Goal: Task Accomplishment & Management: Complete application form

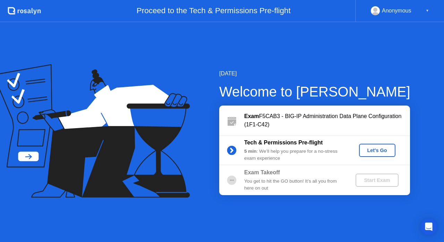
click at [368, 145] on button "Let's Go" at bounding box center [377, 150] width 36 height 13
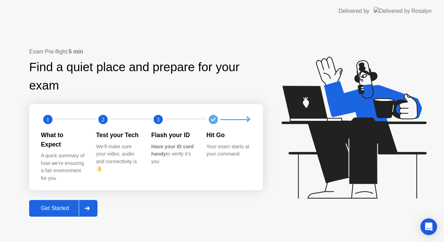
click at [66, 205] on div "Get Started" at bounding box center [55, 208] width 48 height 6
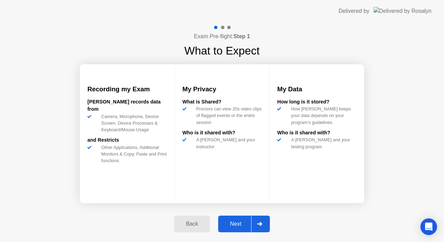
click at [246, 219] on button "Next" at bounding box center [244, 223] width 52 height 17
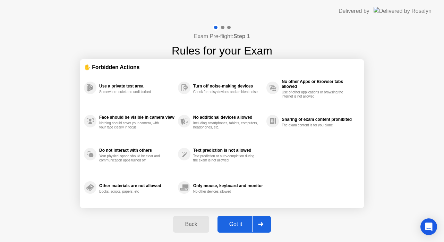
click at [244, 223] on div "Got it" at bounding box center [236, 224] width 33 height 6
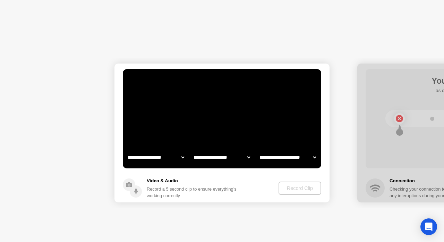
select select "**********"
select select "*******"
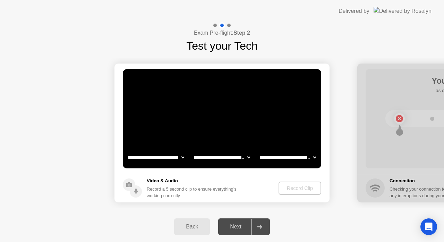
click at [298, 156] on select "**********" at bounding box center [287, 157] width 59 height 14
click at [300, 188] on div "Record Clip" at bounding box center [300, 188] width 37 height 6
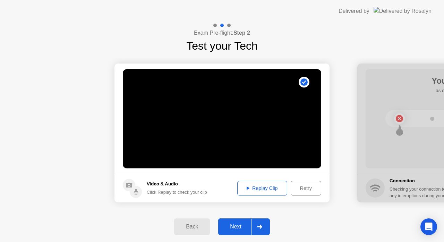
click at [263, 193] on button "Replay Clip" at bounding box center [262, 188] width 50 height 15
click at [239, 229] on div "Next" at bounding box center [235, 226] width 31 height 6
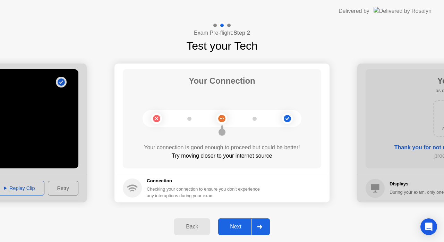
click at [239, 225] on div "Next" at bounding box center [235, 226] width 31 height 6
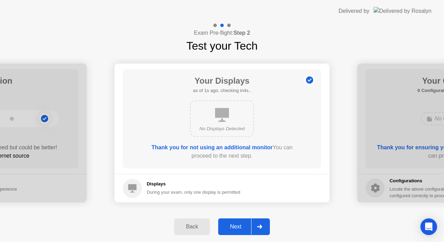
click at [239, 225] on div "Next" at bounding box center [235, 226] width 31 height 6
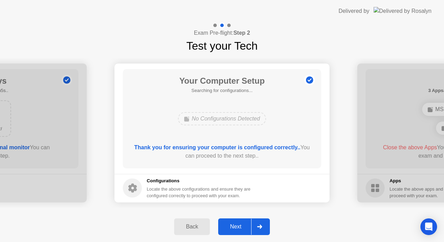
click at [242, 224] on div "Next" at bounding box center [235, 226] width 31 height 6
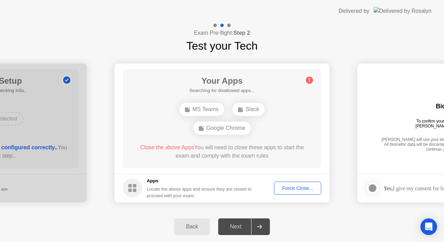
click at [302, 187] on div "Force Close..." at bounding box center [297, 188] width 42 height 6
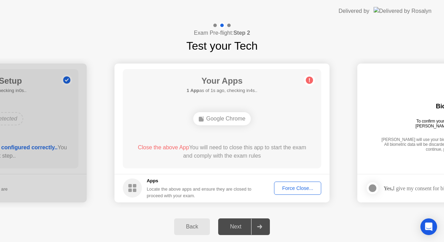
click at [305, 186] on div "Force Close..." at bounding box center [297, 188] width 42 height 6
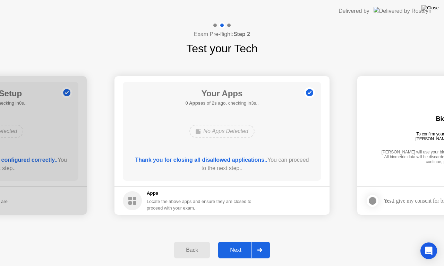
click at [241, 241] on div "Next" at bounding box center [235, 250] width 31 height 6
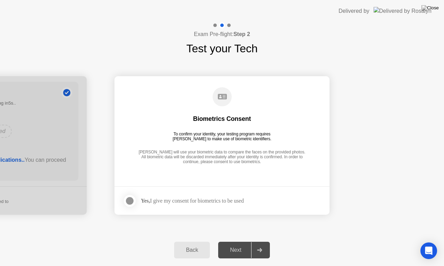
click at [133, 201] on div at bounding box center [130, 201] width 8 height 8
click at [244, 241] on div "Next" at bounding box center [235, 250] width 31 height 6
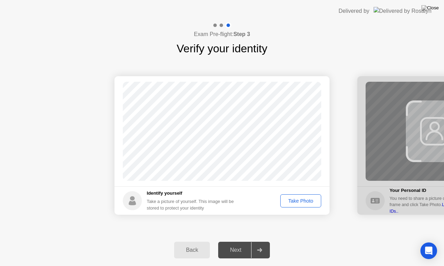
click at [305, 203] on div "Take Photo" at bounding box center [301, 201] width 36 height 6
click at [244, 241] on div "Next" at bounding box center [235, 250] width 31 height 6
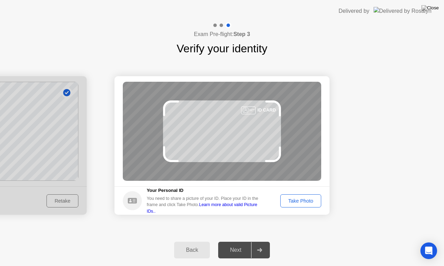
click at [303, 203] on div "Take Photo" at bounding box center [301, 201] width 36 height 6
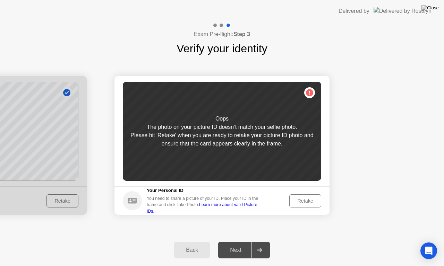
click at [303, 201] on div "Retake" at bounding box center [305, 201] width 27 height 6
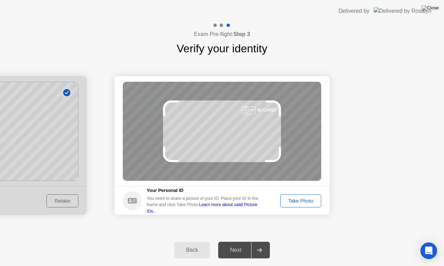
click at [306, 204] on div "Take Photo" at bounding box center [301, 201] width 36 height 6
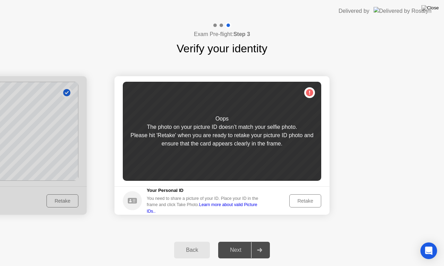
click at [311, 205] on button "Retake" at bounding box center [305, 201] width 32 height 13
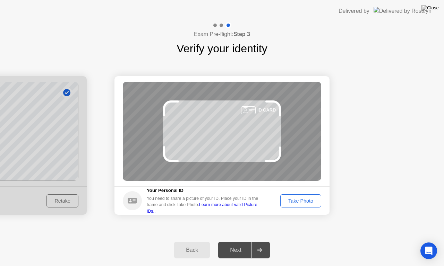
click at [303, 203] on div "Take Photo" at bounding box center [301, 201] width 36 height 6
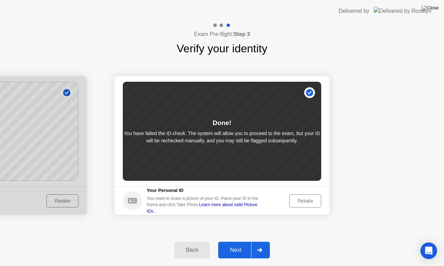
click at [196, 241] on div "Back" at bounding box center [192, 250] width 32 height 6
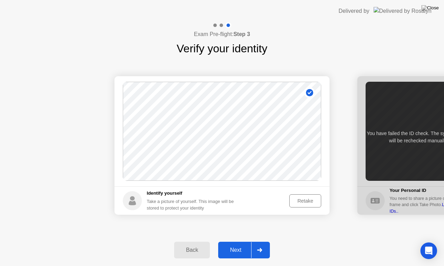
click at [304, 198] on div "Retake" at bounding box center [305, 201] width 27 height 6
click at [309, 196] on button "Take Photo" at bounding box center [300, 201] width 41 height 13
click at [237, 241] on div "Next" at bounding box center [235, 250] width 31 height 6
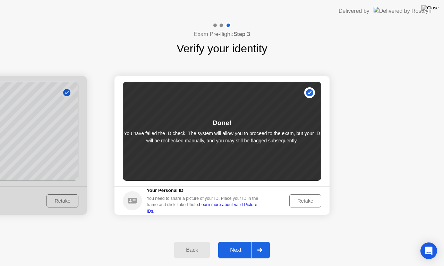
click at [301, 196] on button "Retake" at bounding box center [305, 201] width 32 height 13
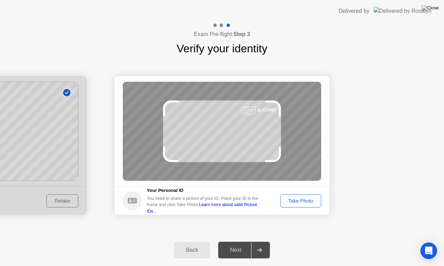
click at [305, 198] on div "Take Photo" at bounding box center [301, 201] width 36 height 6
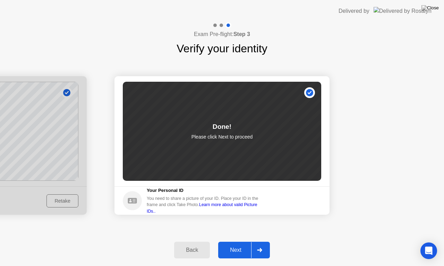
click at [240, 241] on div "Next" at bounding box center [235, 250] width 31 height 6
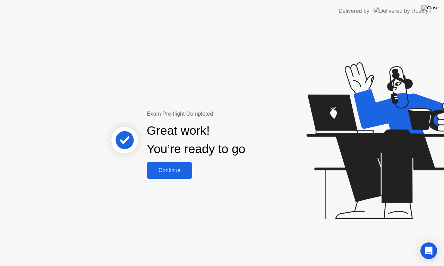
click at [177, 175] on button "Continue" at bounding box center [169, 170] width 45 height 17
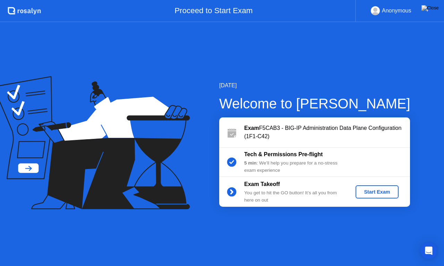
click at [380, 197] on button "Start Exam" at bounding box center [377, 192] width 43 height 13
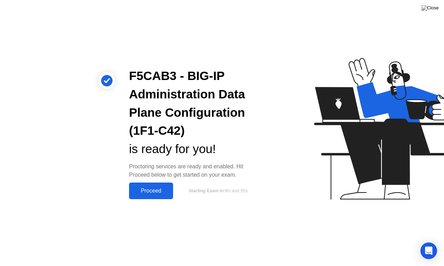
click at [152, 194] on div "Proceed" at bounding box center [151, 191] width 40 height 6
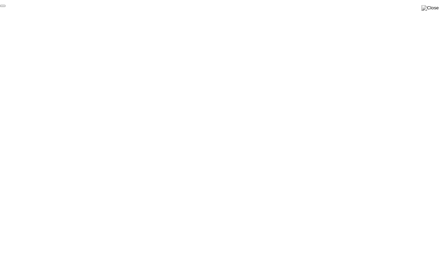
click div "End Proctoring Session"
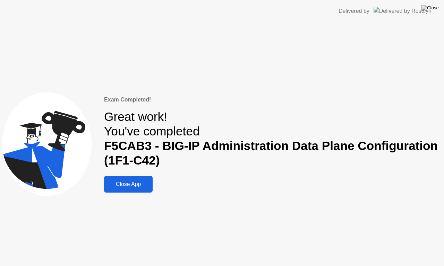
click at [128, 187] on div "Close App" at bounding box center [128, 184] width 44 height 6
